Goal: Understand process/instructions

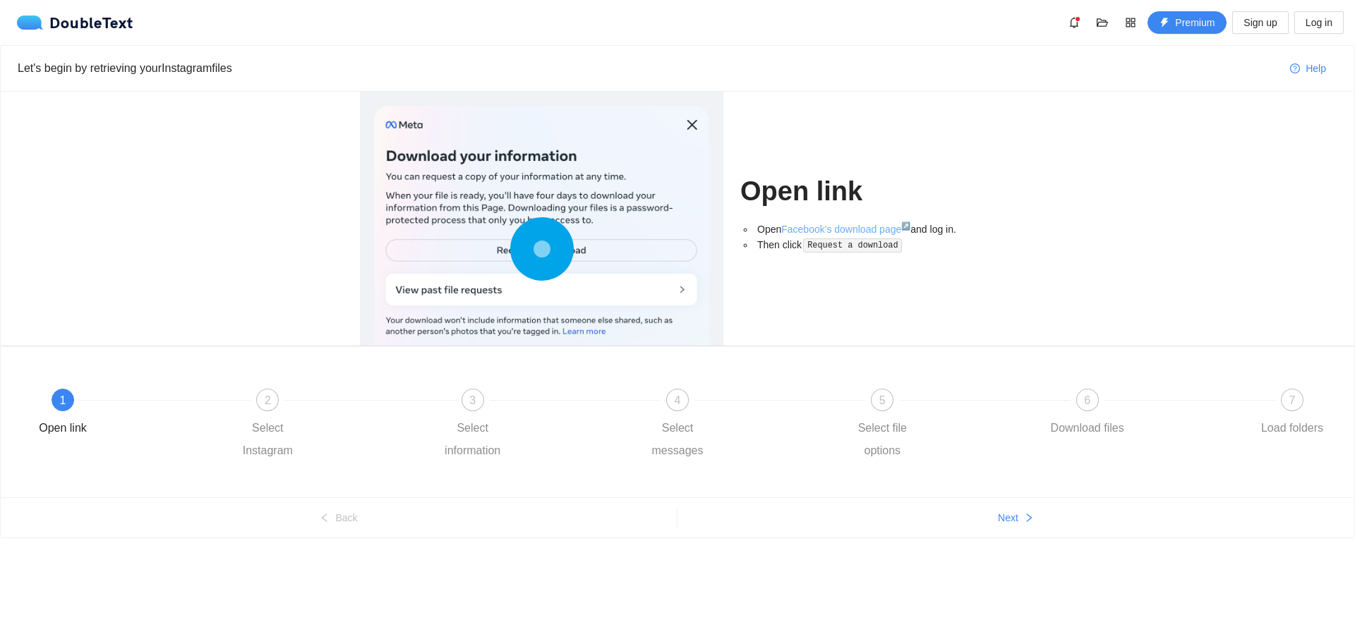
click at [878, 230] on link "Facebook's download page ↗" at bounding box center [845, 229] width 129 height 11
click at [270, 394] on span "2" at bounding box center [268, 400] width 6 height 12
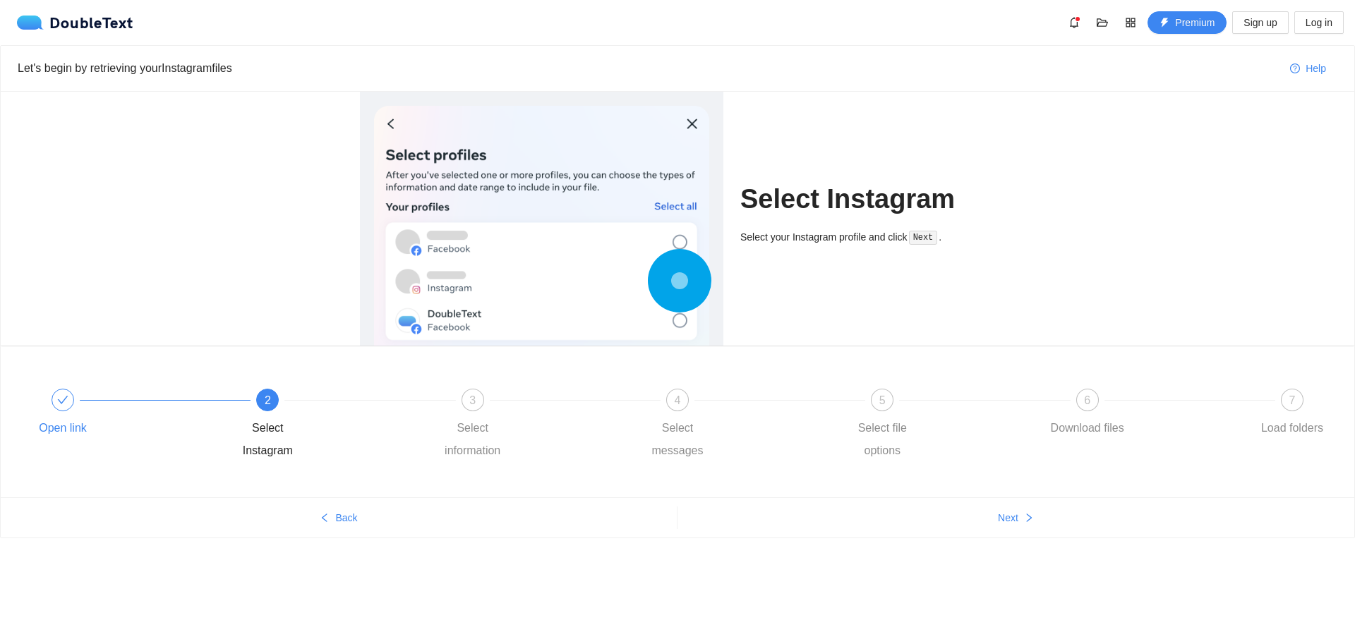
click at [60, 395] on icon "check" at bounding box center [62, 399] width 11 height 11
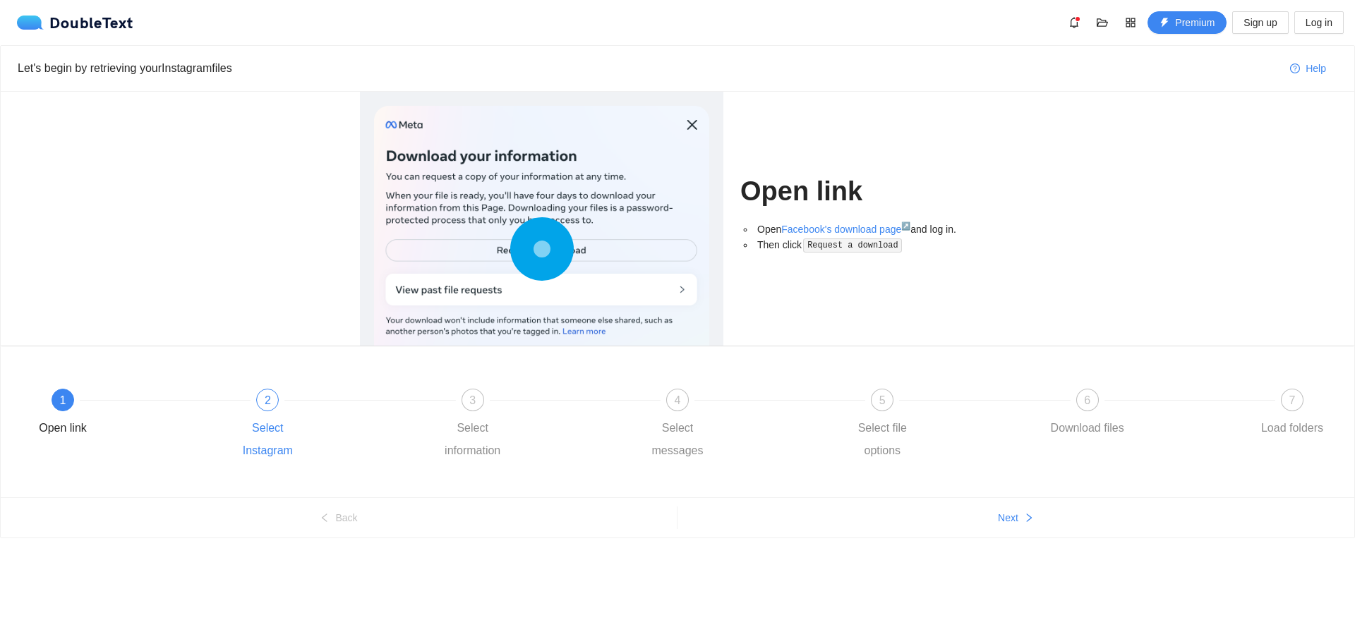
click at [245, 398] on div "2 Select Instagram" at bounding box center [329, 425] width 205 height 73
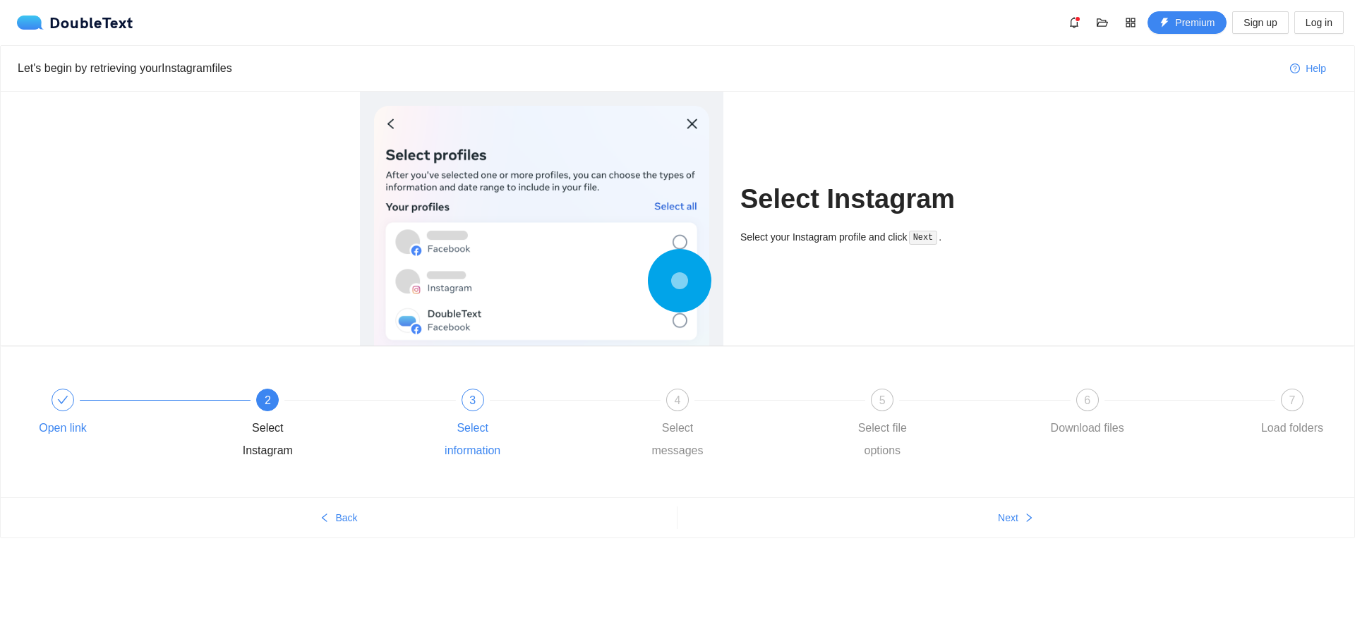
click at [462, 394] on div "3" at bounding box center [472, 400] width 23 height 23
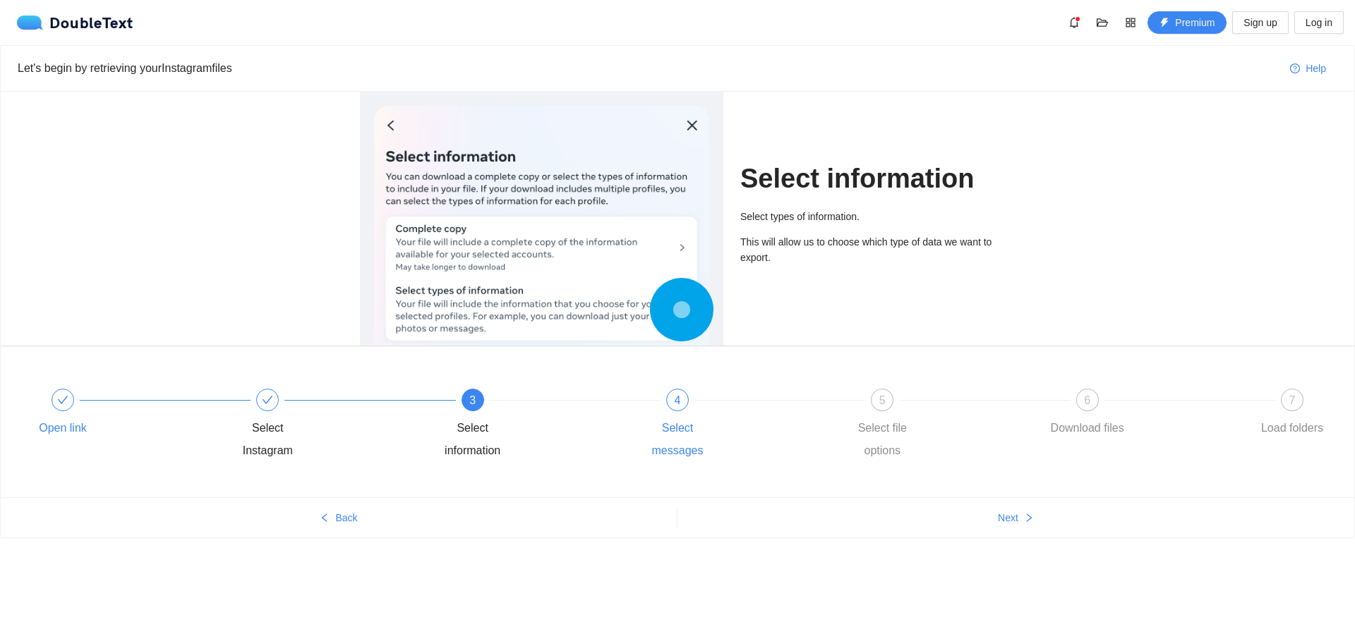
click at [670, 399] on div "4" at bounding box center [677, 400] width 23 height 23
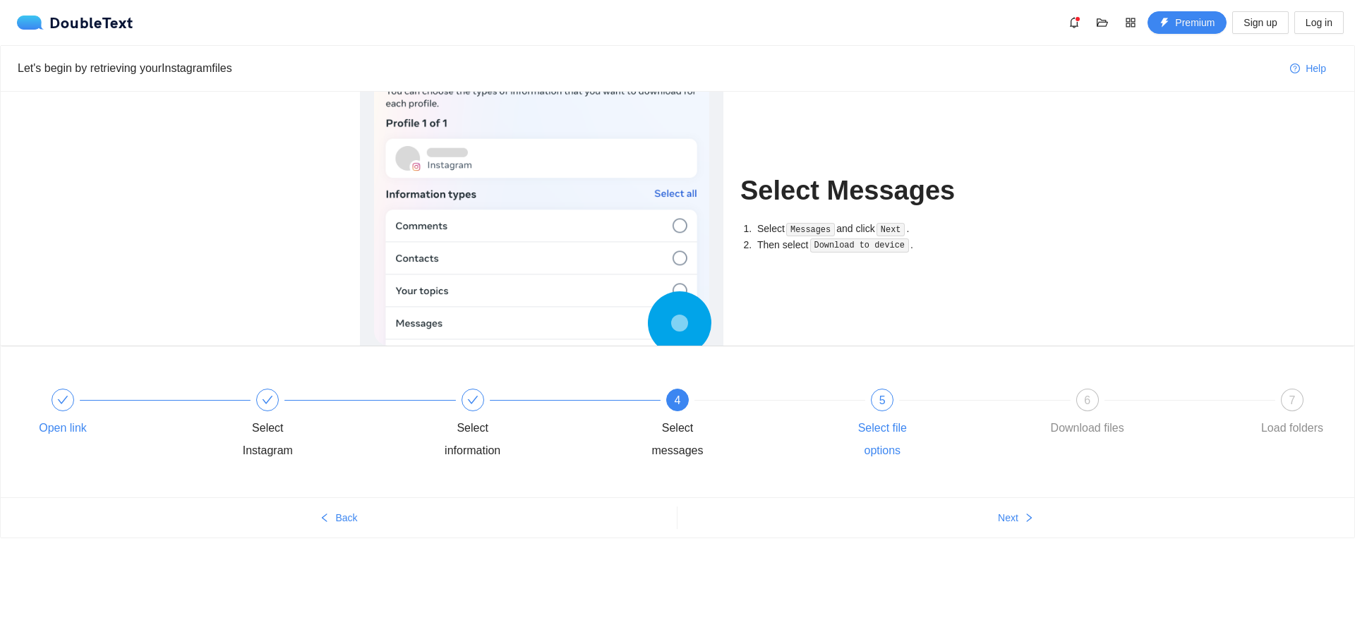
click at [874, 390] on div "5 Select file options" at bounding box center [943, 425] width 205 height 73
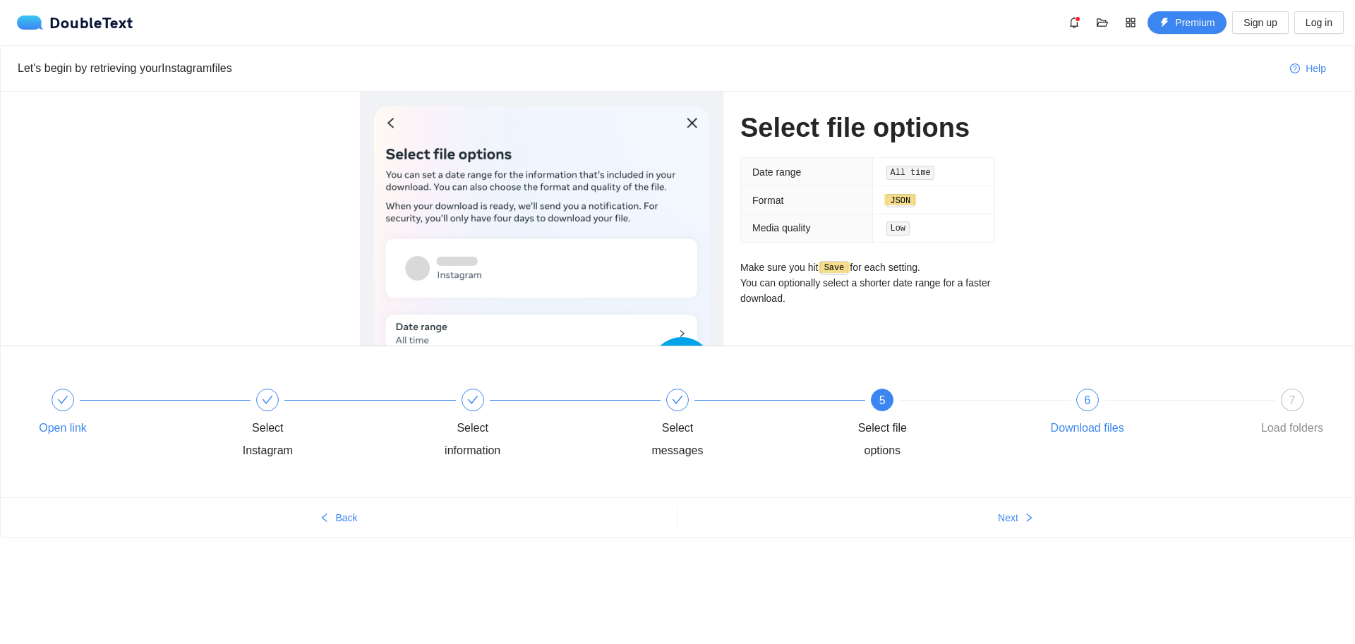
click at [1103, 399] on div at bounding box center [1189, 400] width 205 height 6
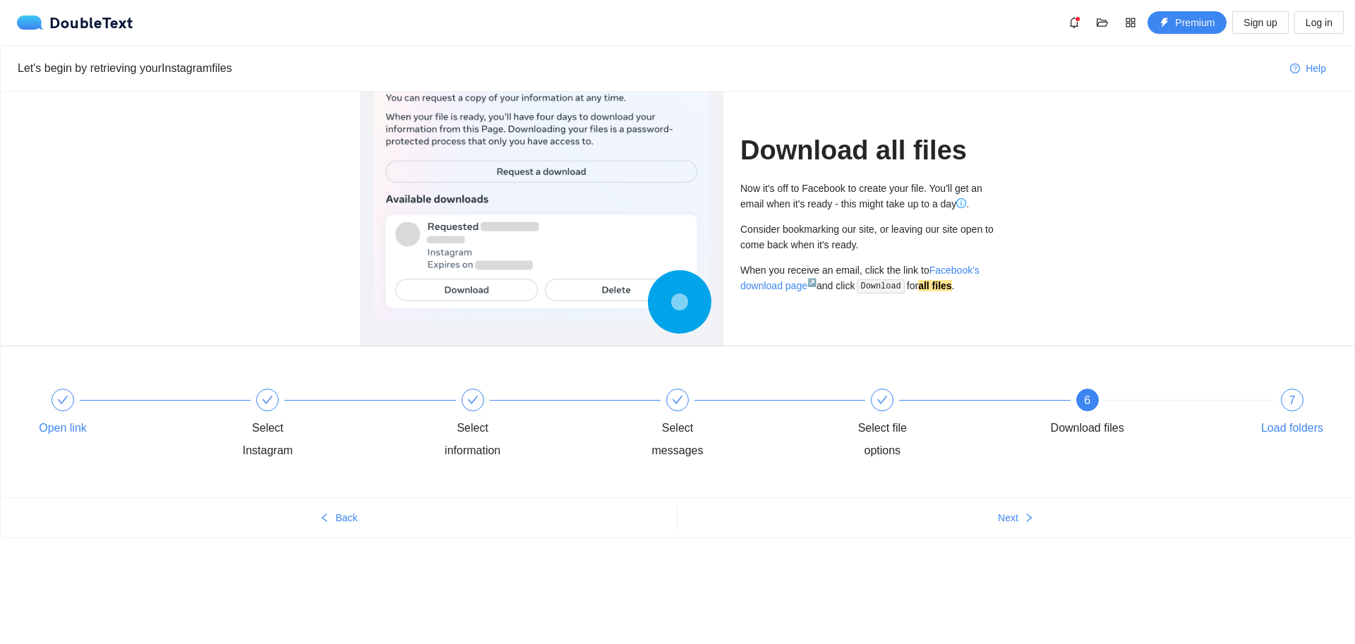
click at [1285, 406] on div "7" at bounding box center [1292, 400] width 23 height 23
